Goal: Task Accomplishment & Management: Manage account settings

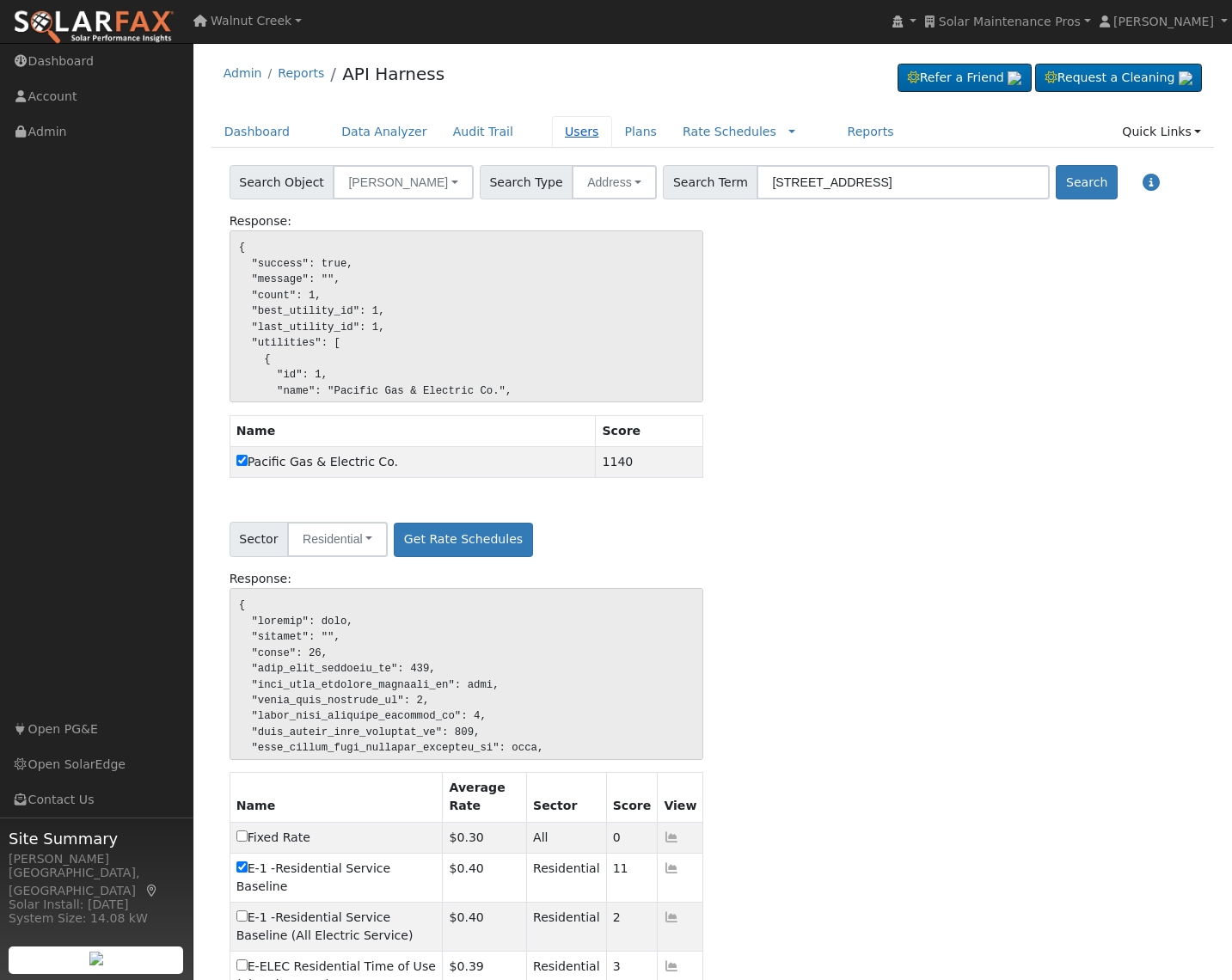
click at [565, 126] on link "Users" at bounding box center [582, 132] width 60 height 32
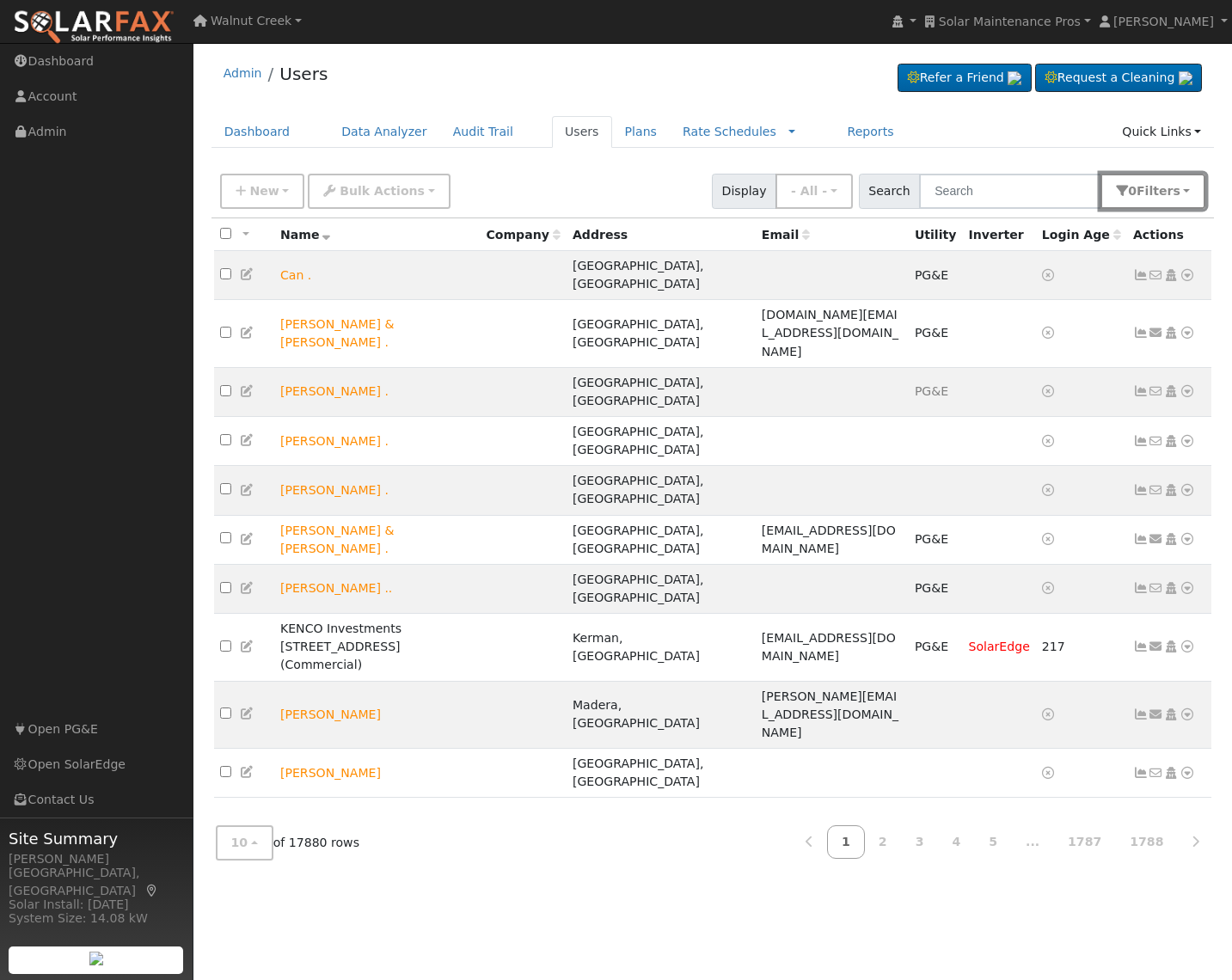
click at [1159, 192] on span "Filter s" at bounding box center [1158, 191] width 44 height 14
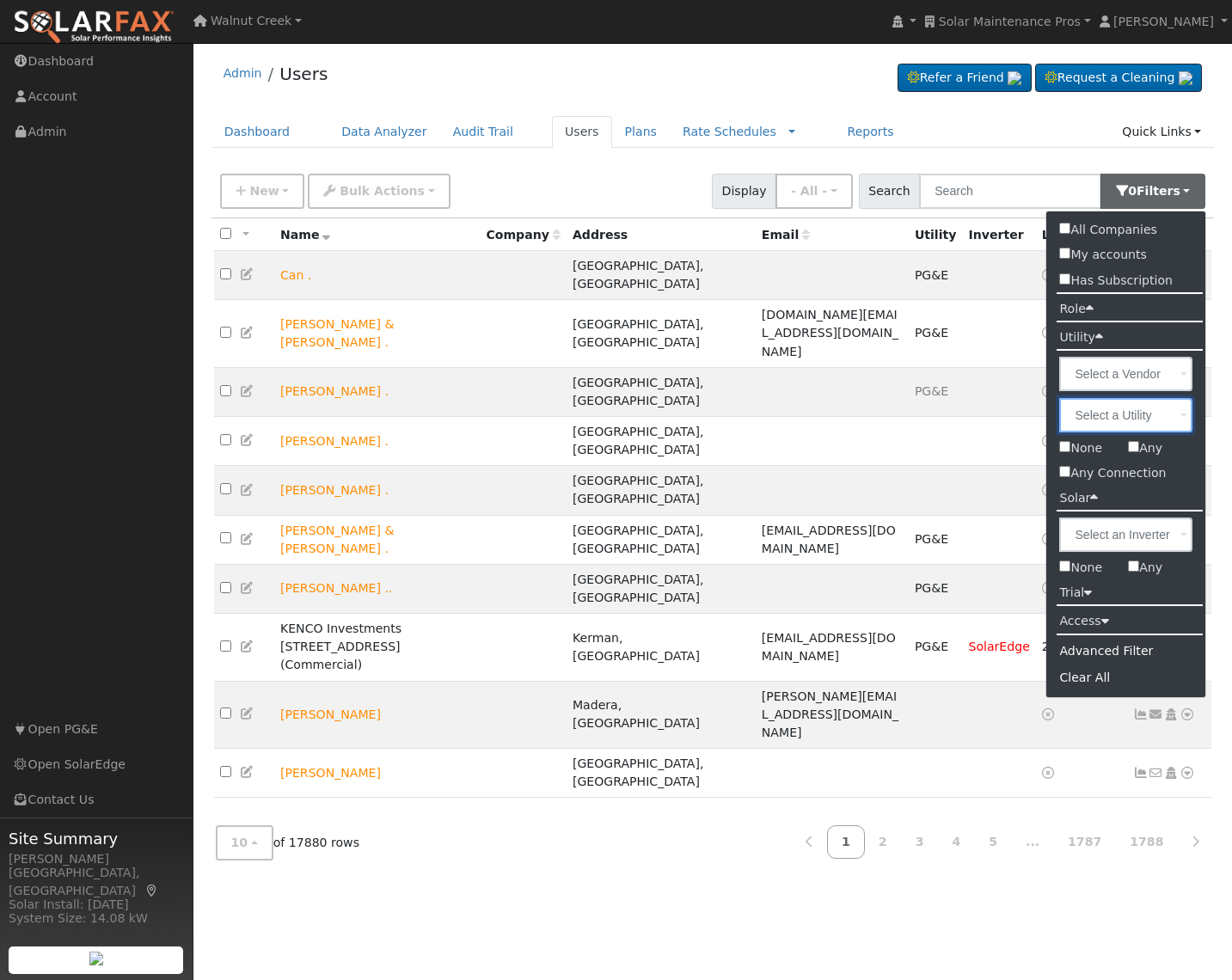
click at [1135, 421] on input "text" at bounding box center [1125, 415] width 133 height 34
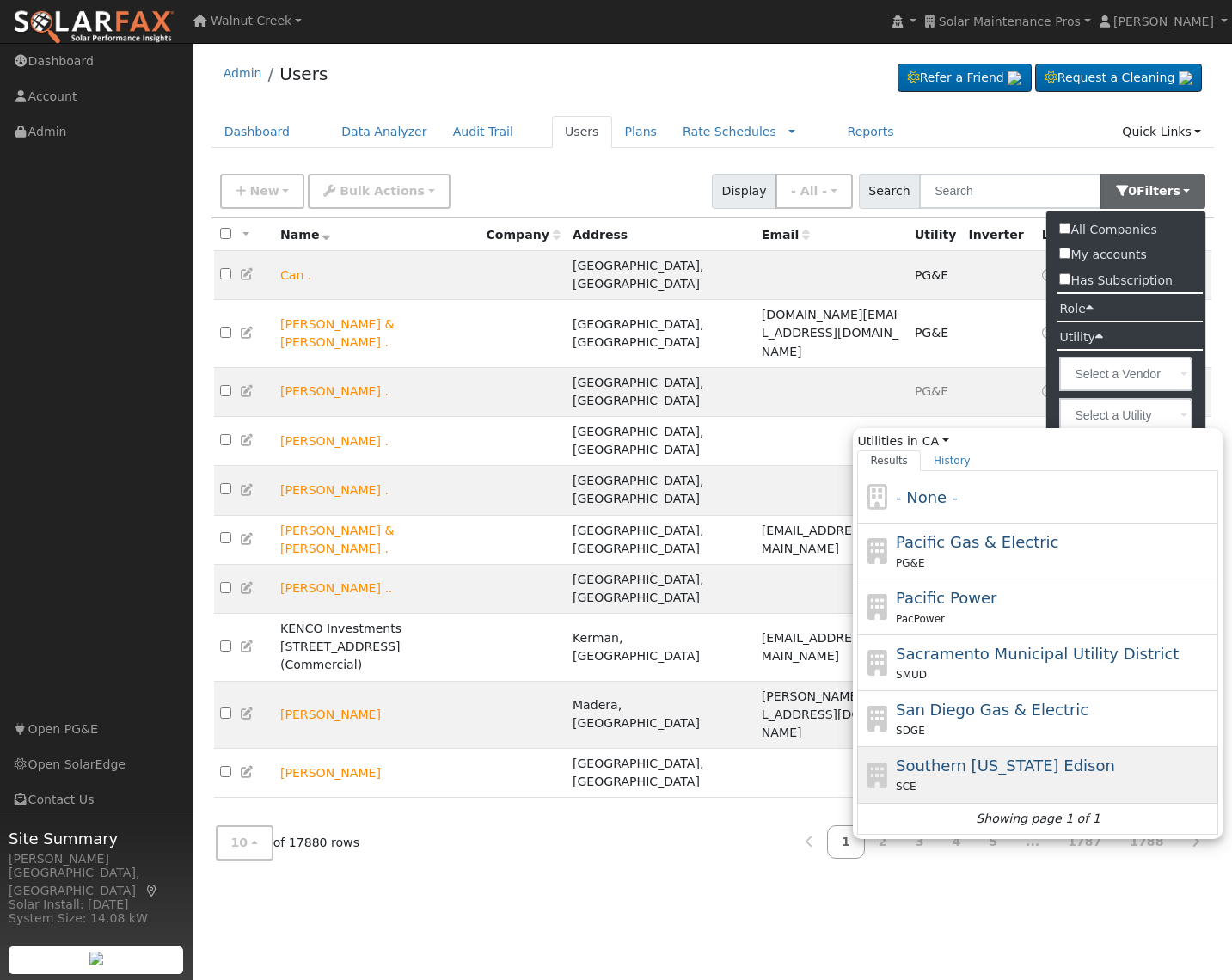
click at [1058, 758] on span "Southern [US_STATE] Edison" at bounding box center [1005, 766] width 219 height 19
click at [0, 0] on input "Utilities in [GEOGRAPHIC_DATA] All States AL AK AZ AR CA CO [GEOGRAPHIC_DATA] D…" at bounding box center [0, 0] width 0 height 0
type input "Southern [US_STATE] Edison"
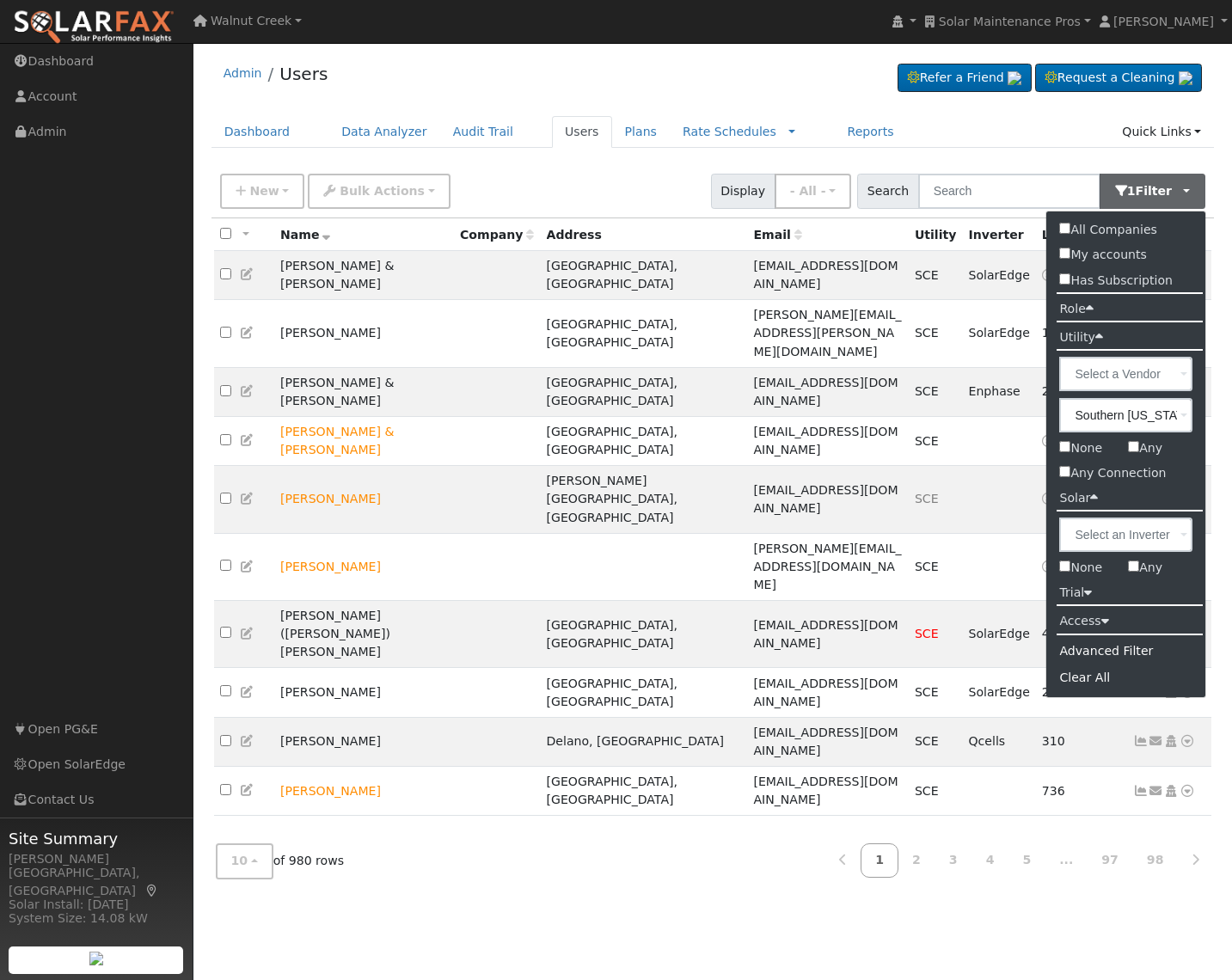
click at [1076, 574] on label "None" at bounding box center [1080, 568] width 69 height 25
click at [1070, 572] on input "None" at bounding box center [1064, 565] width 11 height 11
checkbox input "true"
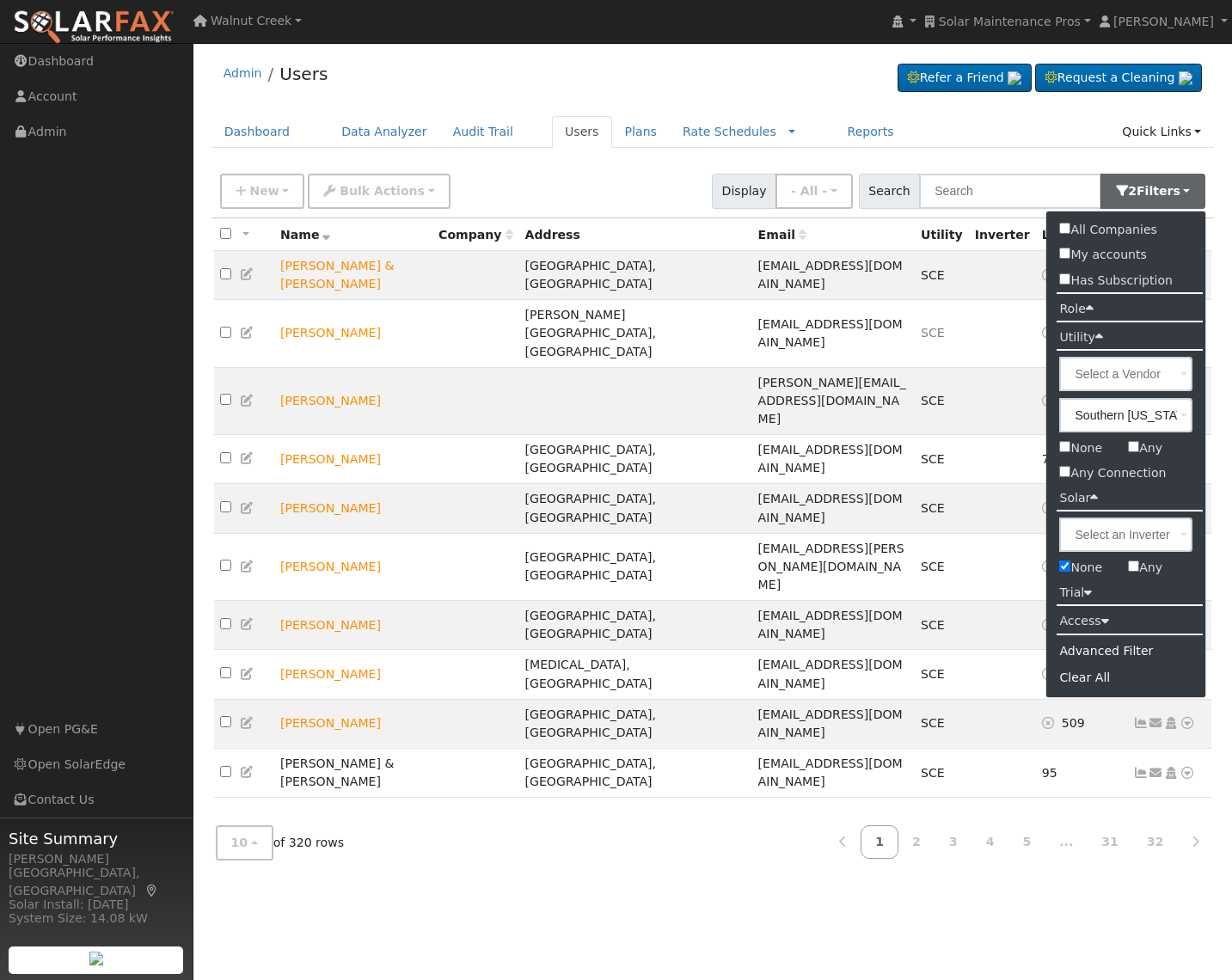
click at [716, 631] on div "All None All on page None on page Name Company Address Email Utility Inverter L…" at bounding box center [713, 515] width 1003 height 594
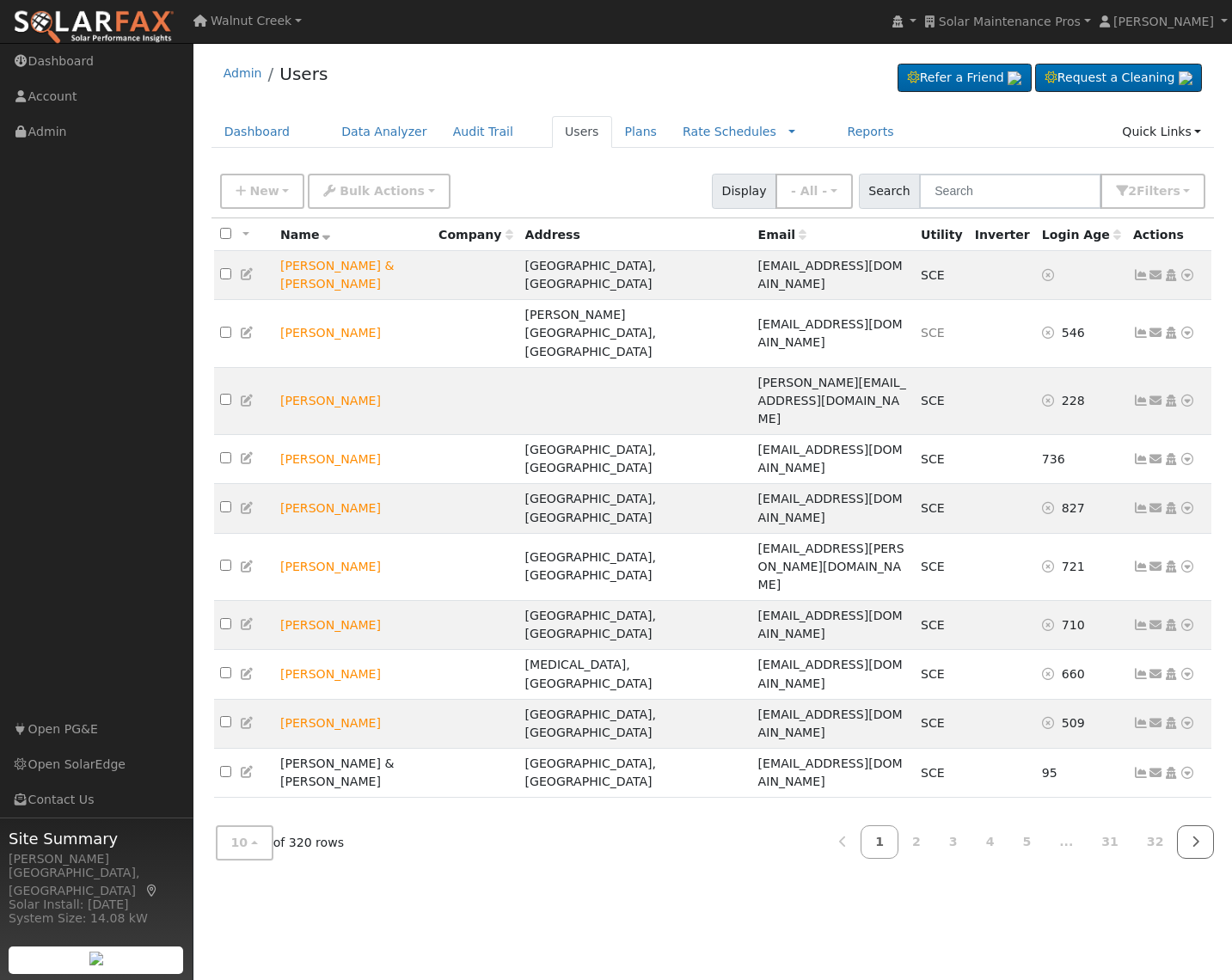
click at [1191, 836] on icon at bounding box center [1195, 842] width 8 height 12
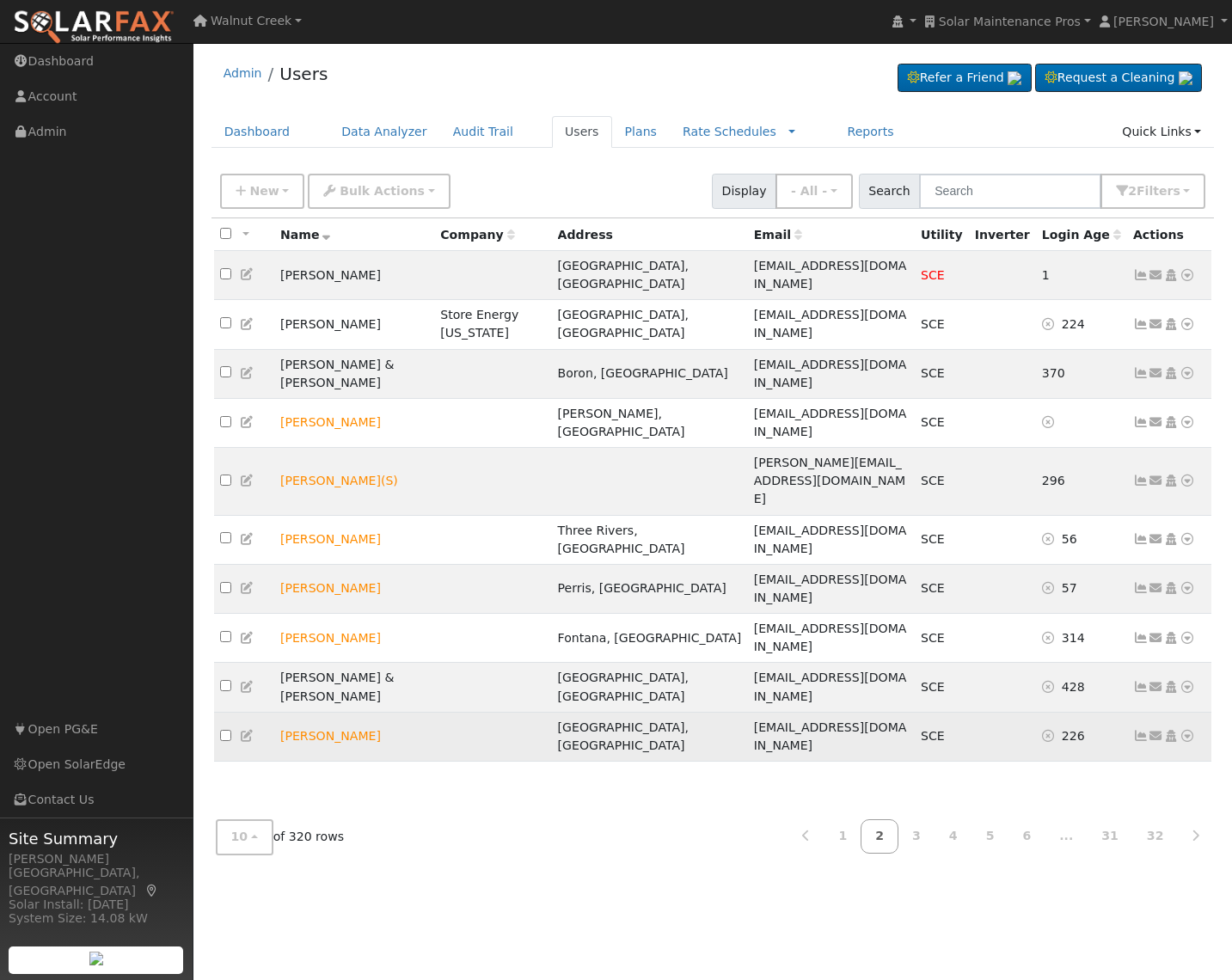
click at [1140, 730] on icon at bounding box center [1140, 735] width 16 height 12
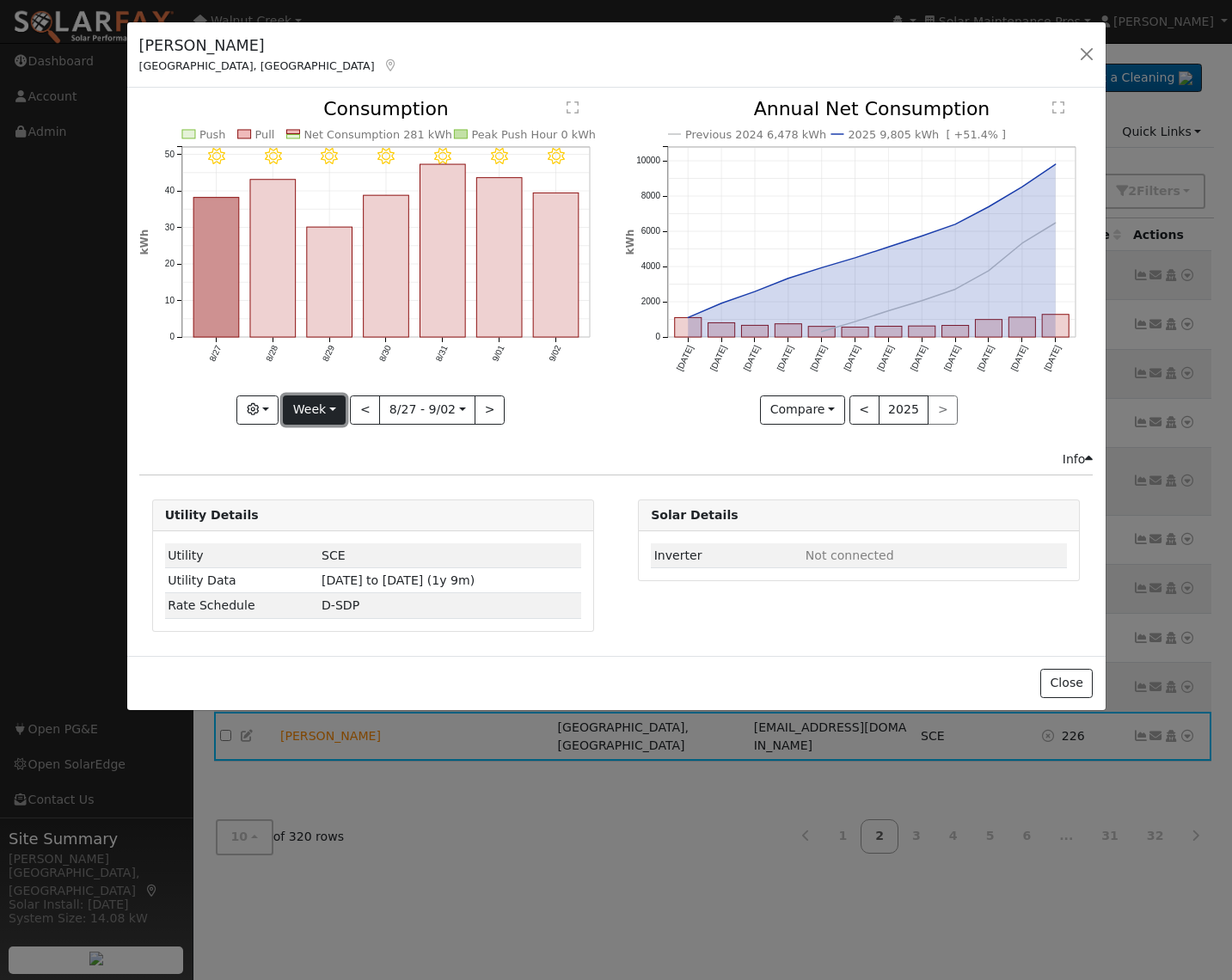
click at [338, 404] on button "Week" at bounding box center [314, 410] width 62 height 29
click at [362, 518] on link "Year" at bounding box center [343, 517] width 120 height 24
type input "[DATE]"
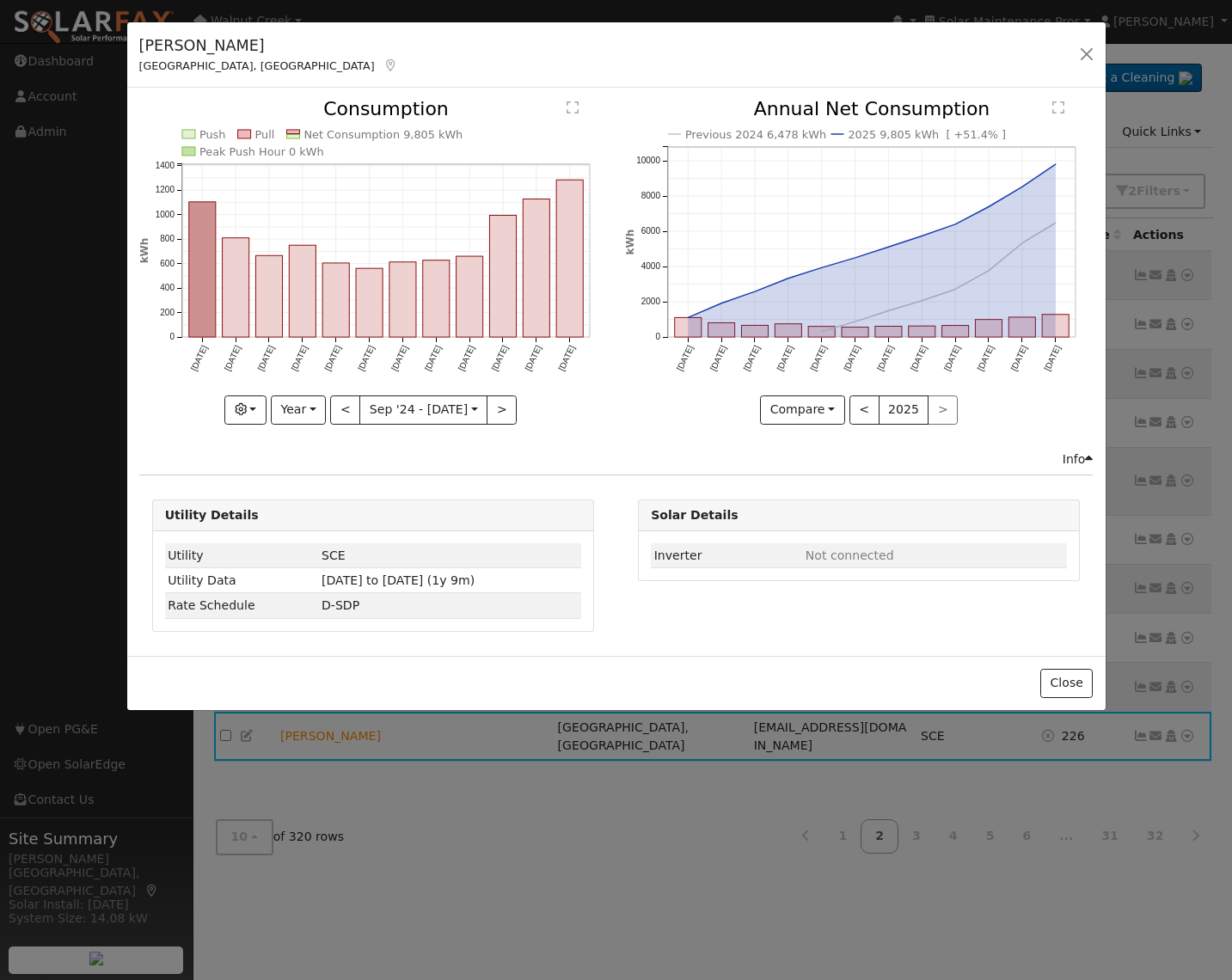
click at [170, 43] on h5 "[PERSON_NAME]" at bounding box center [269, 45] width 260 height 22
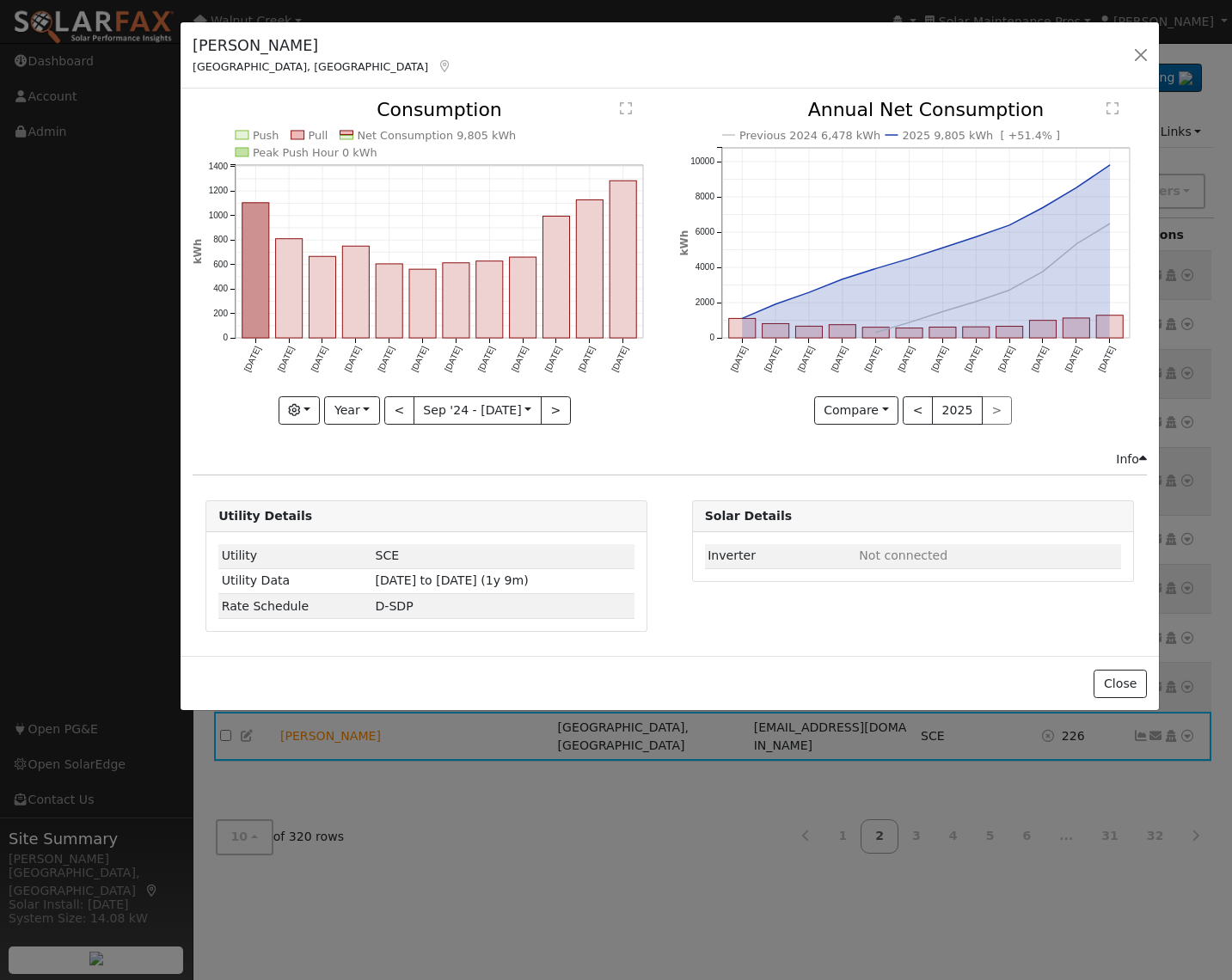
drag, startPoint x: 170, startPoint y: 43, endPoint x: 223, endPoint y: 43, distance: 53.0
click at [223, 43] on h5 "[PERSON_NAME]" at bounding box center [322, 45] width 260 height 22
click at [230, 45] on h5 "[PERSON_NAME]" at bounding box center [322, 45] width 260 height 22
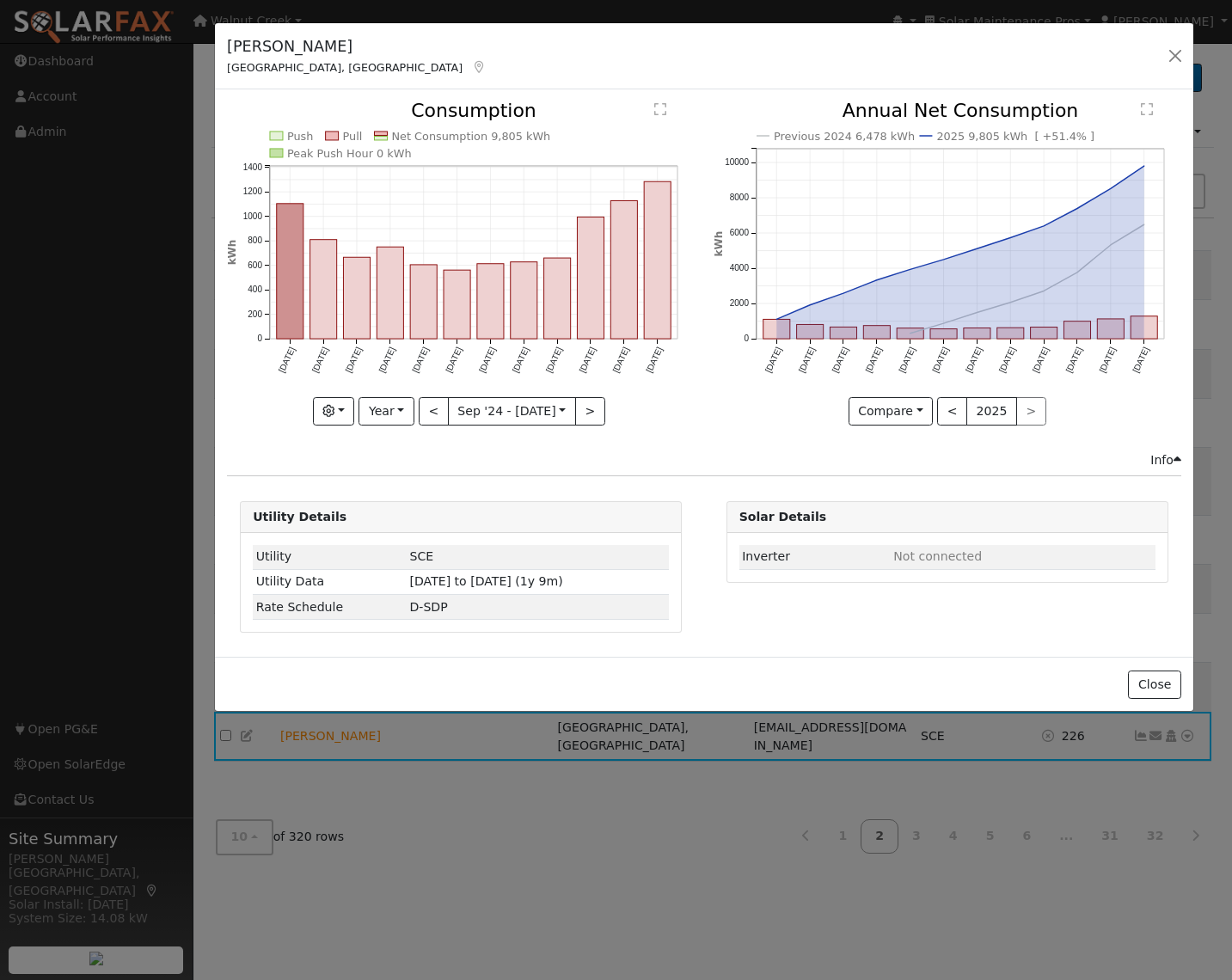
drag, startPoint x: 230, startPoint y: 45, endPoint x: 264, endPoint y: 45, distance: 34.0
click at [264, 45] on h5 "[PERSON_NAME]" at bounding box center [356, 46] width 260 height 22
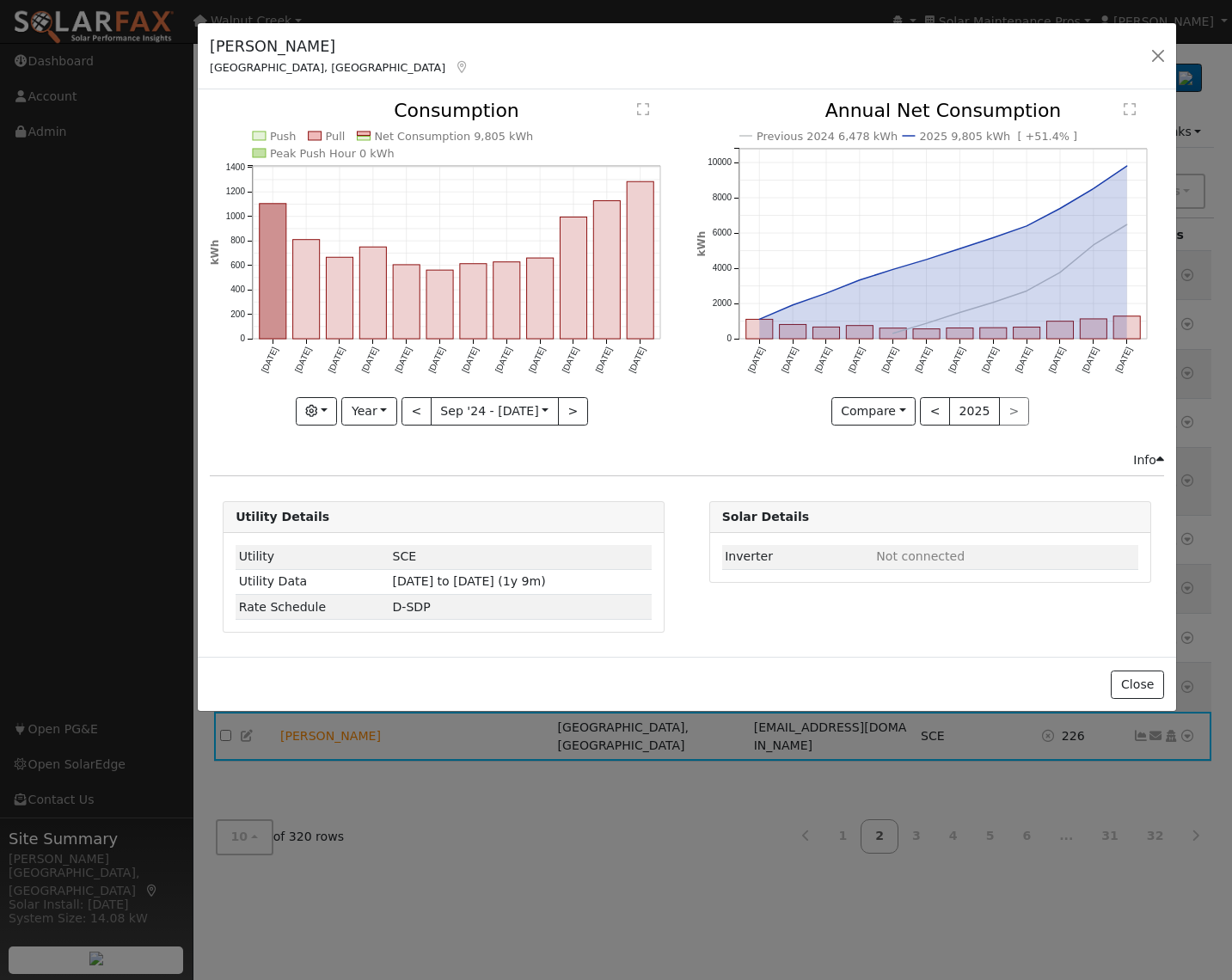
drag, startPoint x: 505, startPoint y: 60, endPoint x: 605, endPoint y: 71, distance: 100.6
click at [481, 60] on div "[PERSON_NAME], [GEOGRAPHIC_DATA] Default Account Default Account [STREET_ADDRES…" at bounding box center [687, 57] width 978 height 66
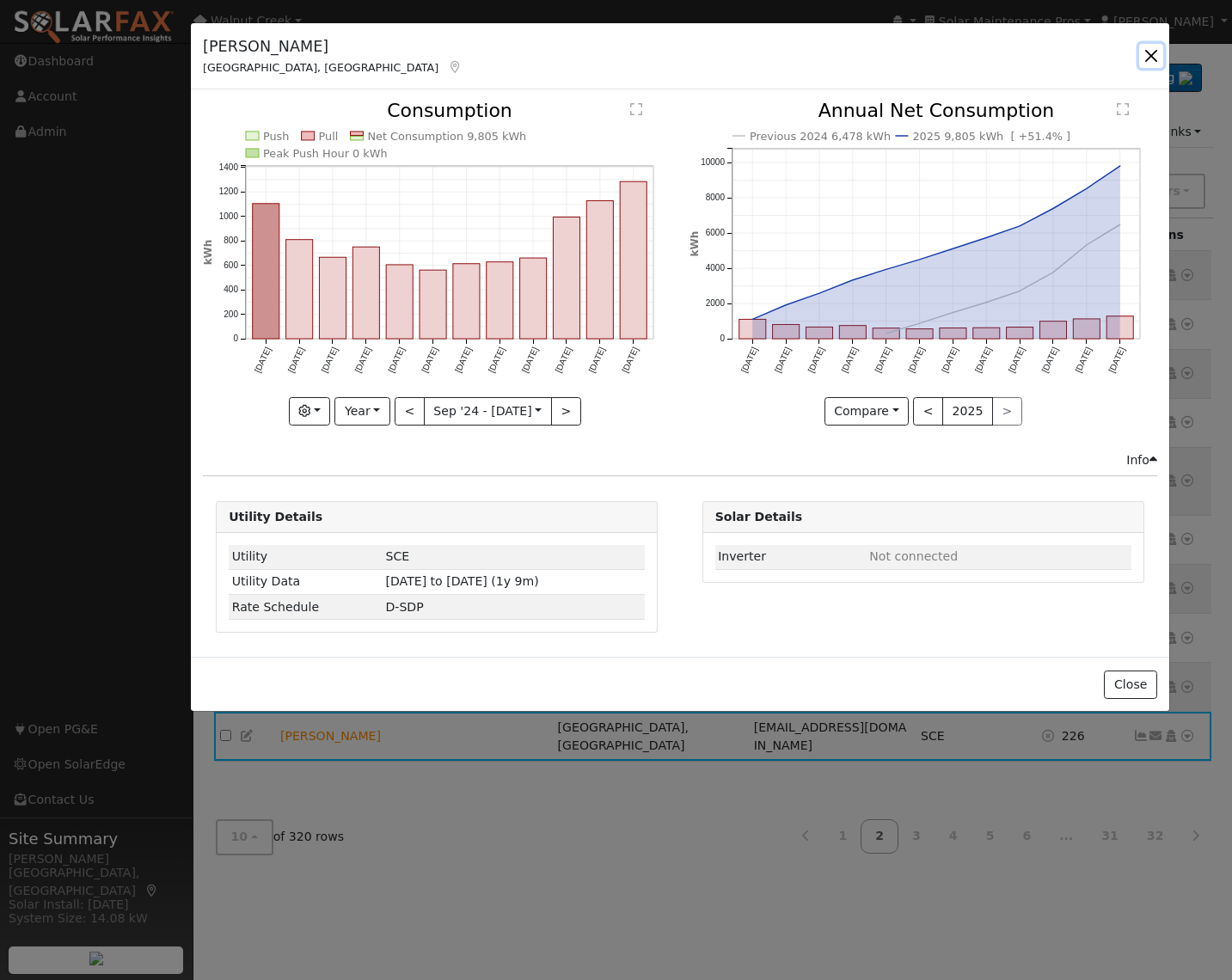
drag, startPoint x: 1158, startPoint y: 60, endPoint x: 1151, endPoint y: 67, distance: 9.9
click at [1157, 60] on button "button" at bounding box center [1151, 56] width 24 height 24
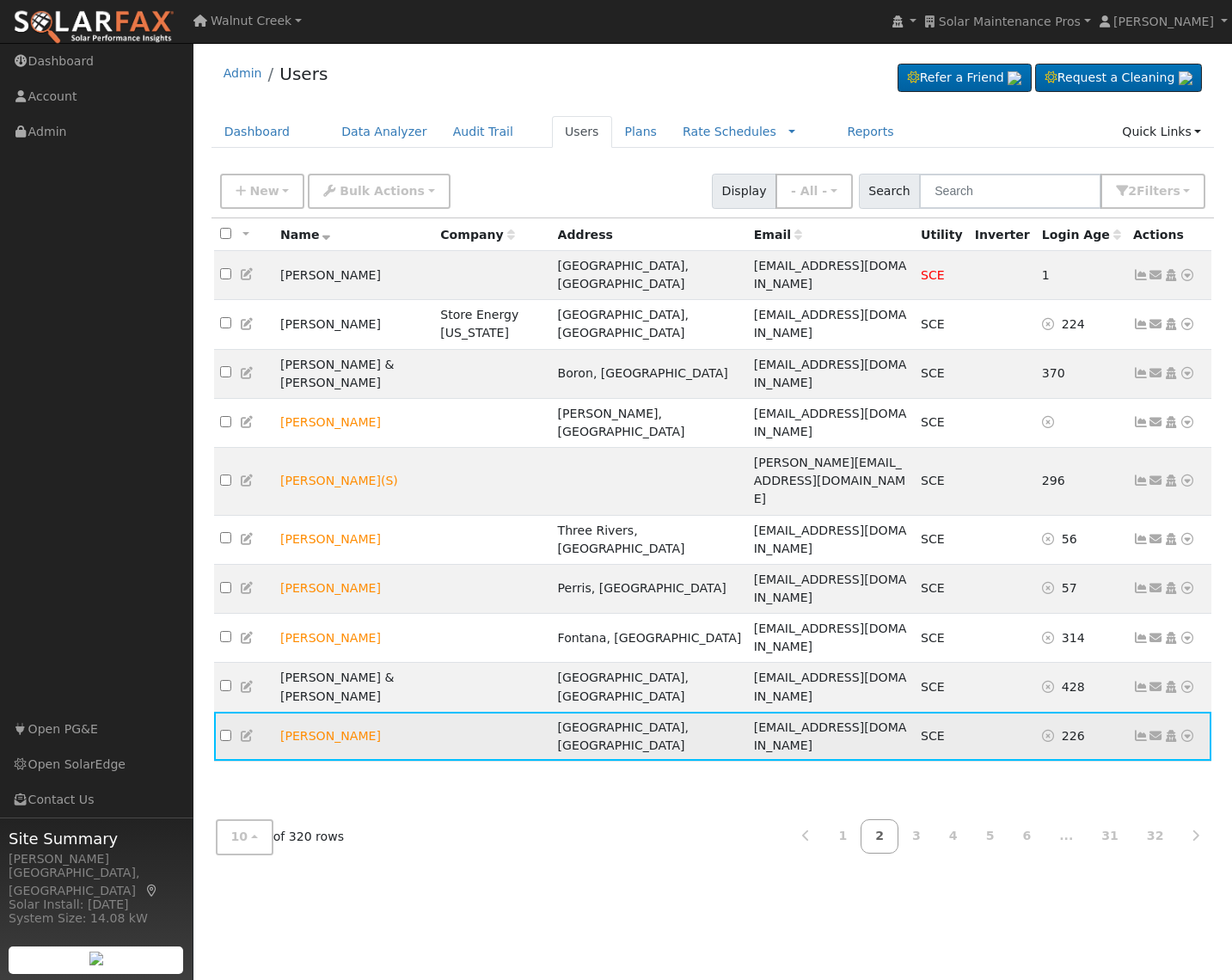
click at [309, 712] on td "[PERSON_NAME]" at bounding box center [355, 736] width 160 height 49
drag, startPoint x: 309, startPoint y: 558, endPoint x: 342, endPoint y: 558, distance: 33.0
click at [342, 712] on td "[PERSON_NAME]" at bounding box center [355, 736] width 160 height 49
copy td "[PERSON_NAME]"
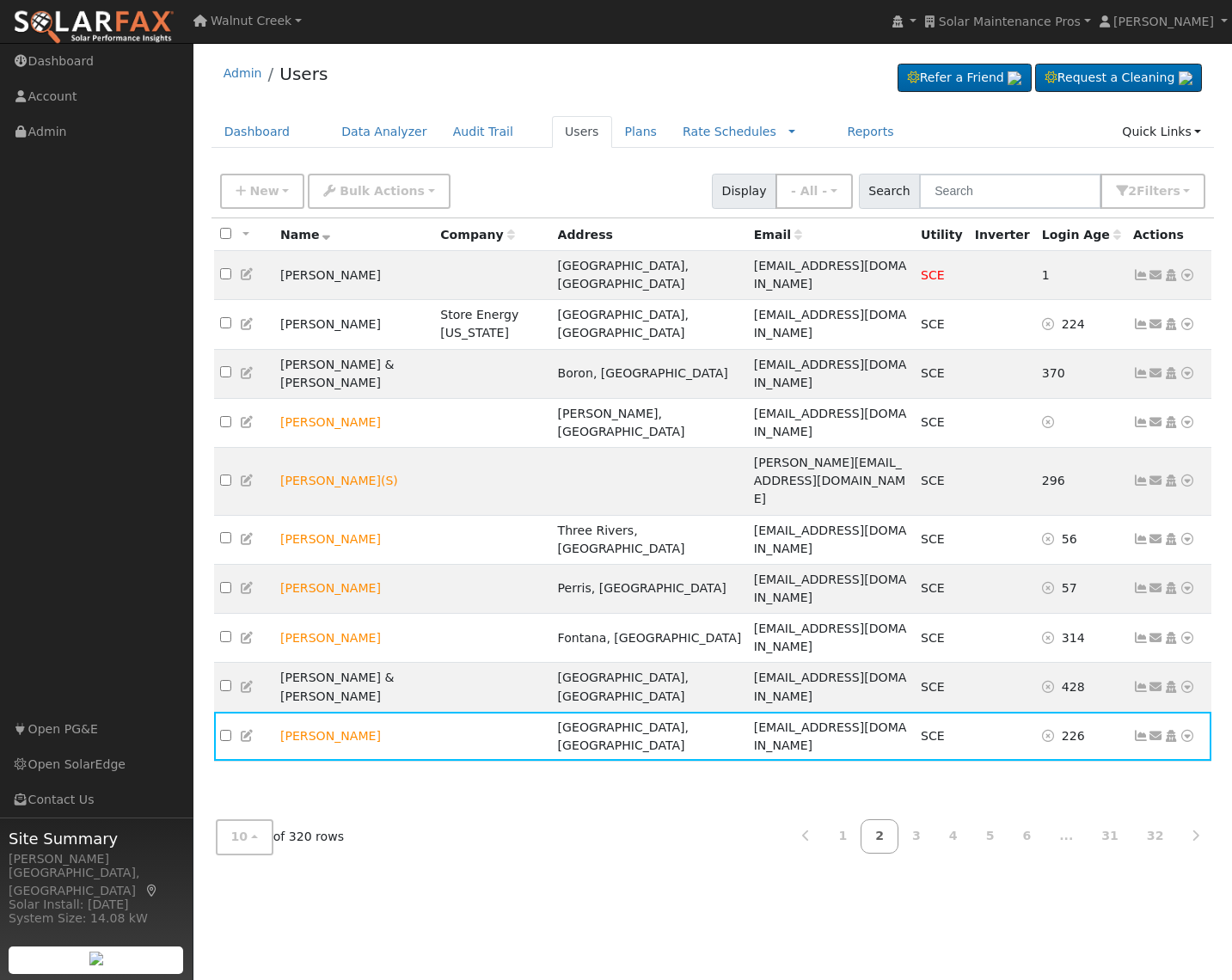
click at [246, 730] on icon at bounding box center [247, 735] width 16 height 12
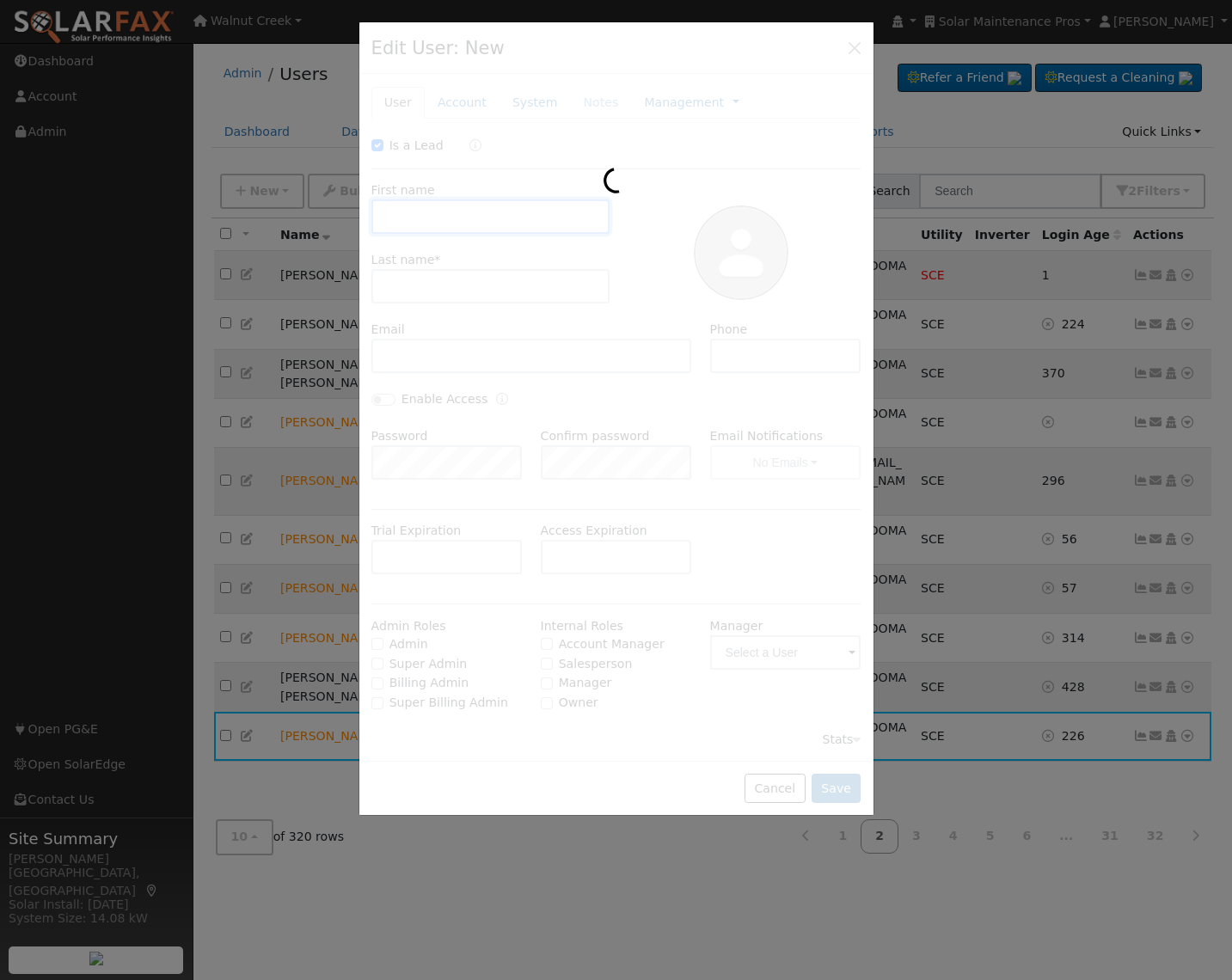
checkbox input "true"
type input "[PERSON_NAME]"
type input "Barbeiro"
type input "[EMAIL_ADDRESS][DOMAIN_NAME]"
type input "5595555555"
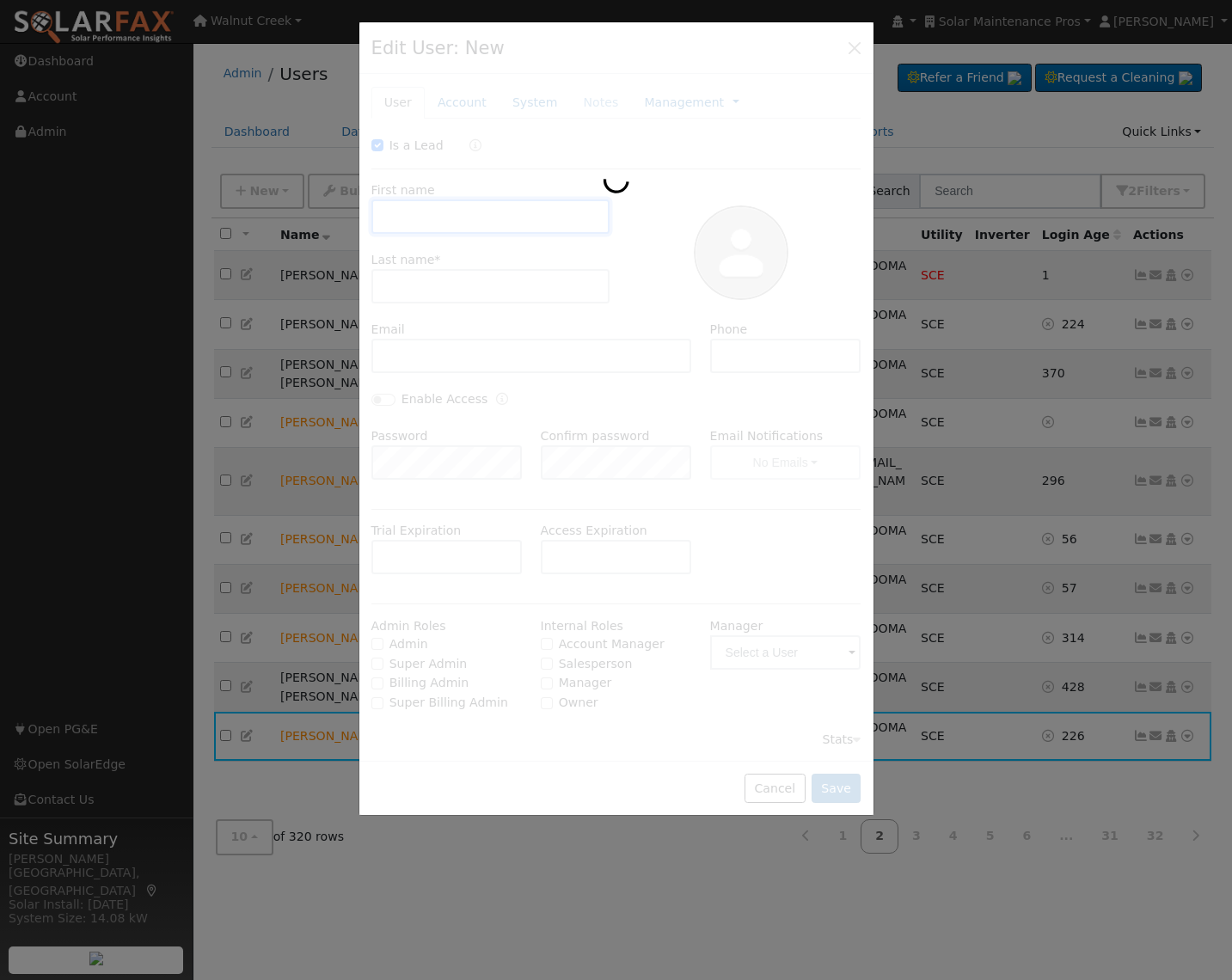
type input "Default Account"
type input "[STREET_ADDRESS]"
type input "Hanford"
type input "CA"
type input "93230"
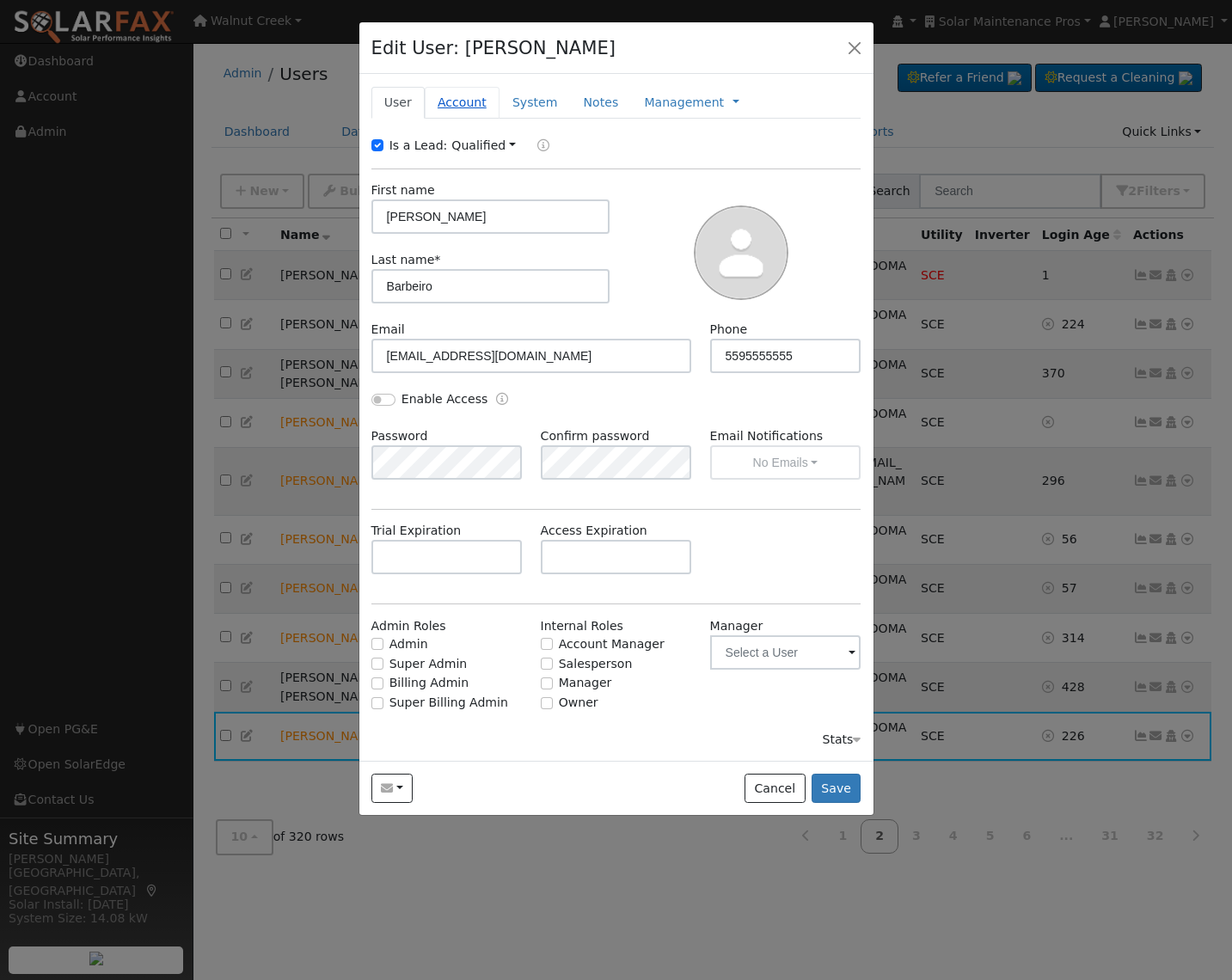
click at [464, 104] on link "Account" at bounding box center [462, 102] width 75 height 32
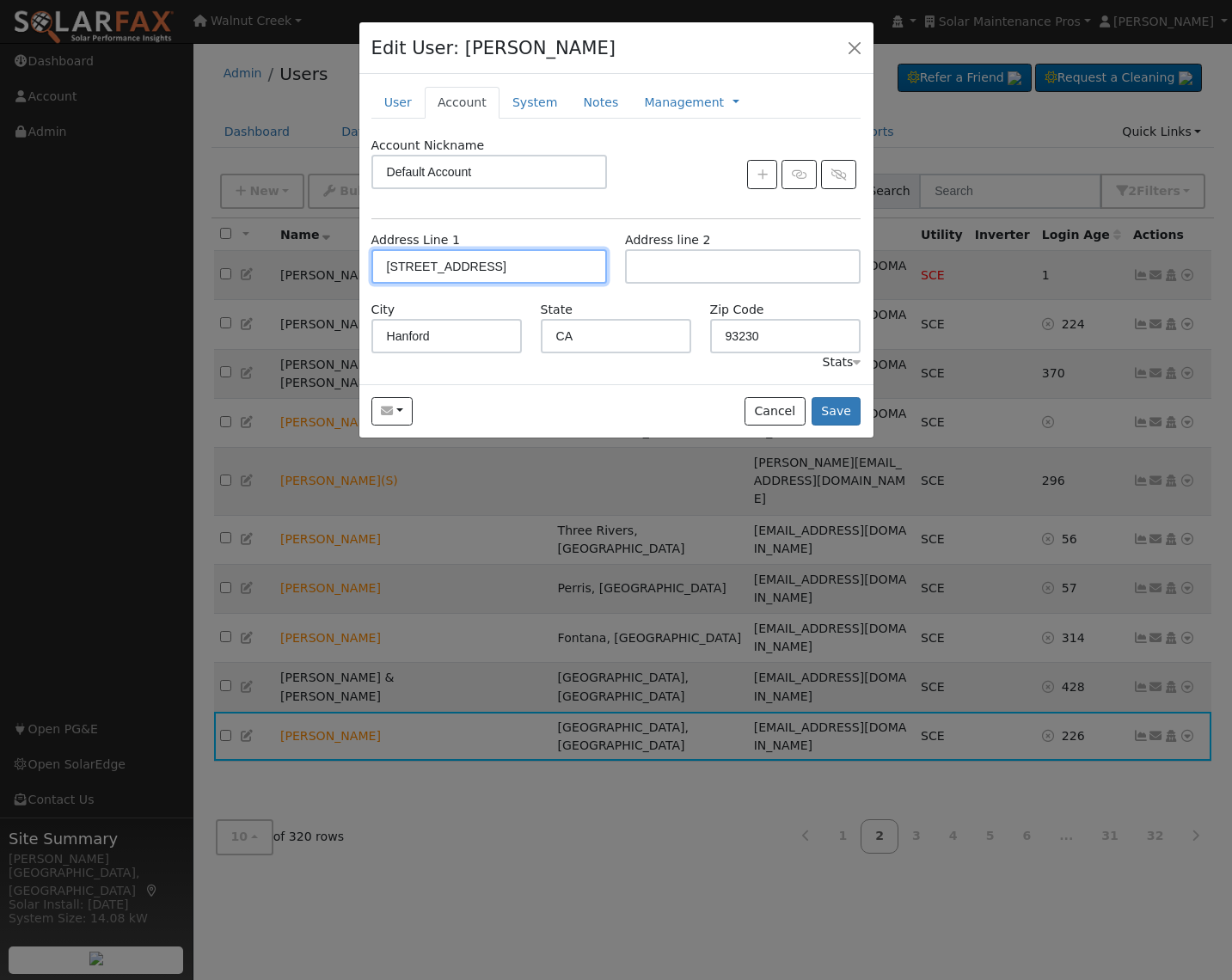
click at [465, 263] on input "[STREET_ADDRESS]" at bounding box center [489, 266] width 236 height 34
drag, startPoint x: 689, startPoint y: 227, endPoint x: 644, endPoint y: 253, distance: 52.0
click at [688, 228] on div "Account Nickname Default Account Address Line 1 683 Adobe Court Address line [G…" at bounding box center [616, 254] width 490 height 236
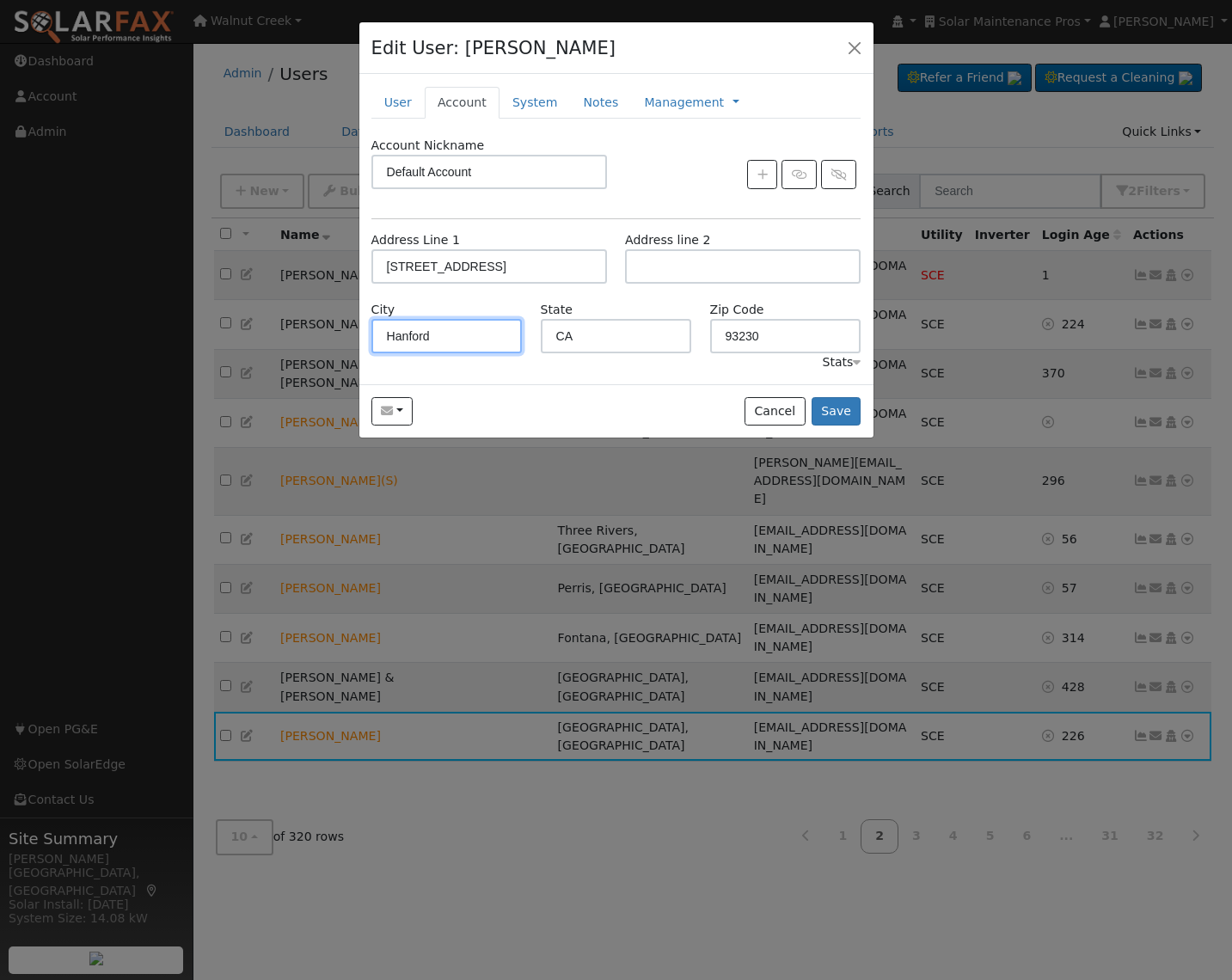
click at [464, 339] on input "Hanford" at bounding box center [446, 335] width 151 height 34
click at [833, 365] on div "Stats" at bounding box center [841, 362] width 39 height 19
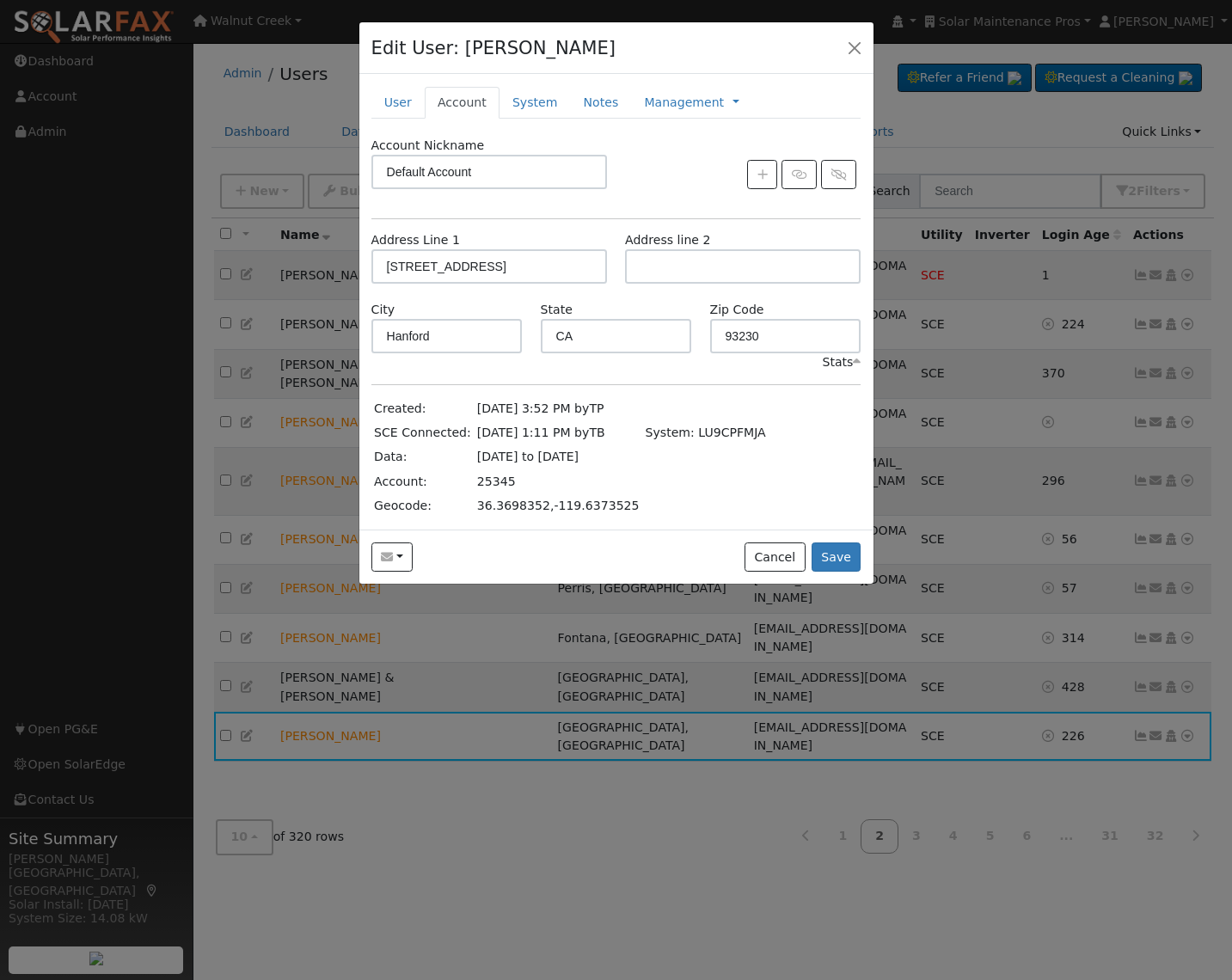
click at [487, 486] on td "25345" at bounding box center [557, 481] width 168 height 24
copy td "25345"
